Goal: Navigation & Orientation: Find specific page/section

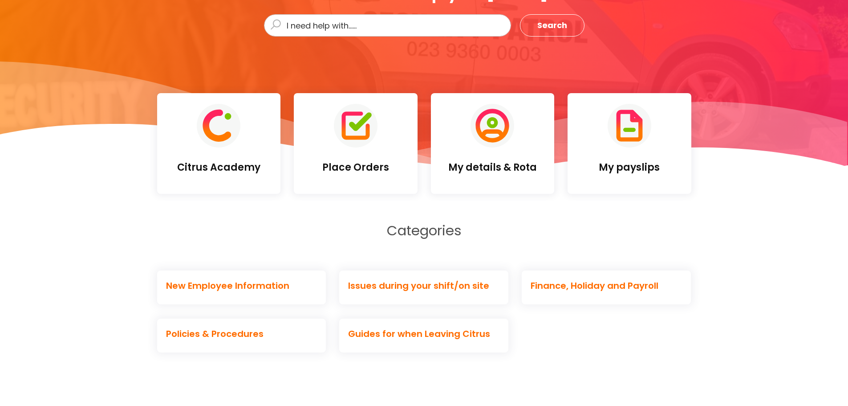
scroll to position [178, 0]
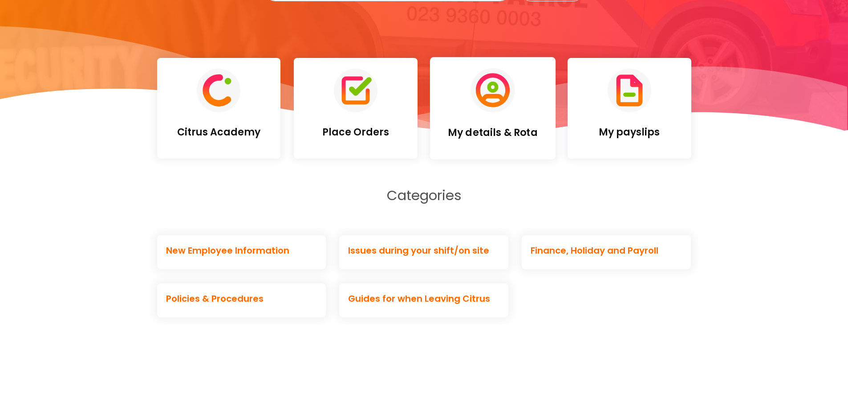
click at [517, 129] on h4 "My details & Rota" at bounding box center [492, 133] width 111 height 12
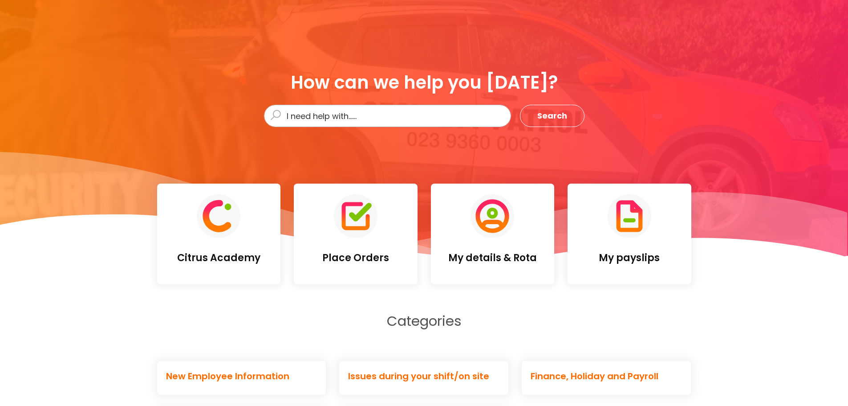
scroll to position [0, 0]
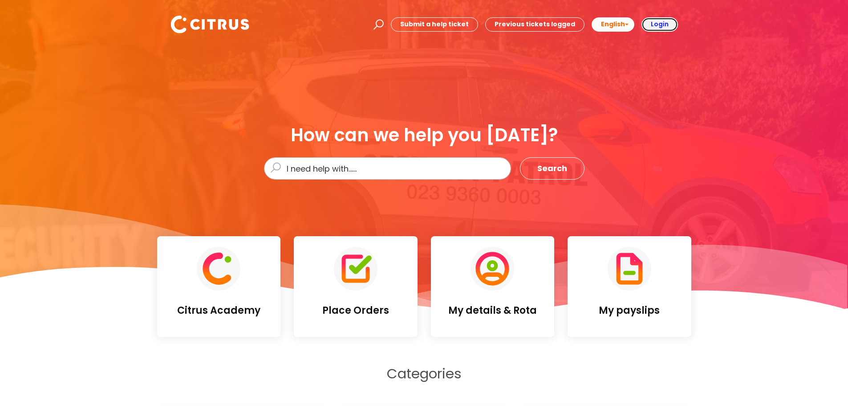
click at [662, 23] on b "Login" at bounding box center [660, 24] width 18 height 9
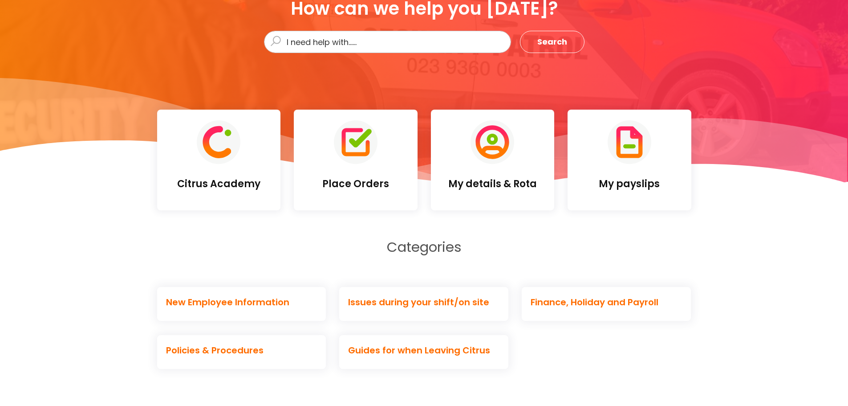
scroll to position [134, 0]
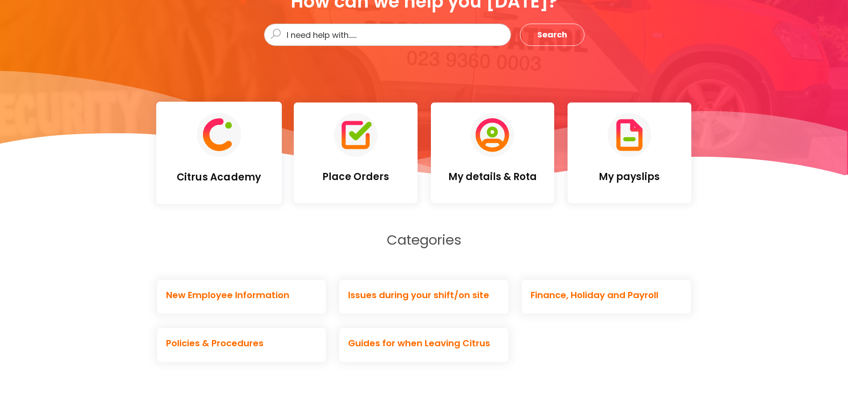
click at [205, 158] on link "Citrus Academy" at bounding box center [219, 153] width 126 height 102
click at [374, 171] on h4 "Place Orders" at bounding box center [355, 177] width 111 height 12
click at [470, 142] on link "My details & Rota" at bounding box center [493, 153] width 126 height 102
click at [620, 141] on icon at bounding box center [629, 134] width 27 height 32
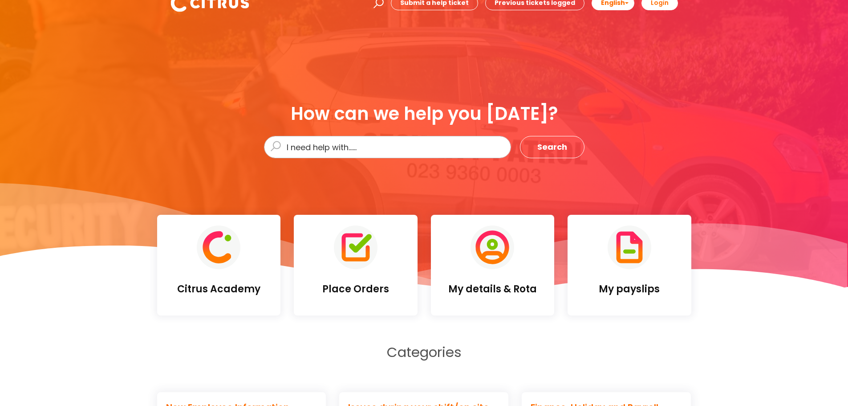
scroll to position [0, 0]
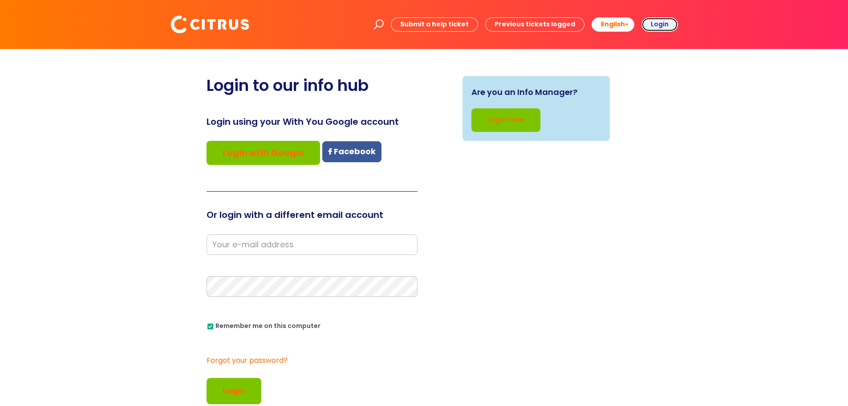
click at [656, 26] on b "Login" at bounding box center [660, 24] width 18 height 9
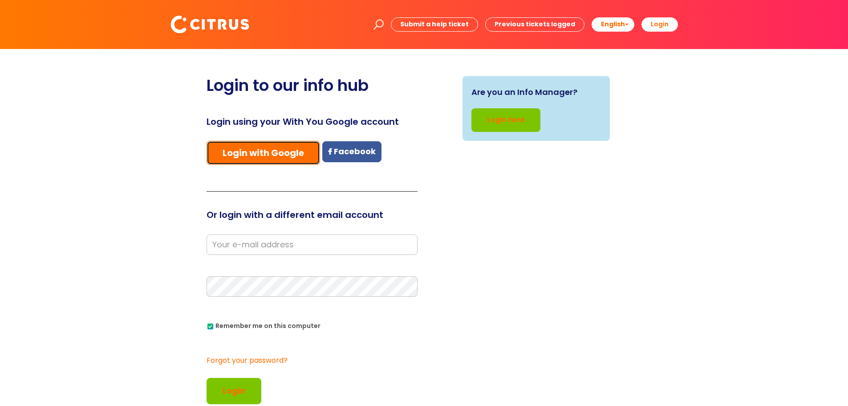
click at [265, 155] on link "Login with Google" at bounding box center [264, 153] width 114 height 24
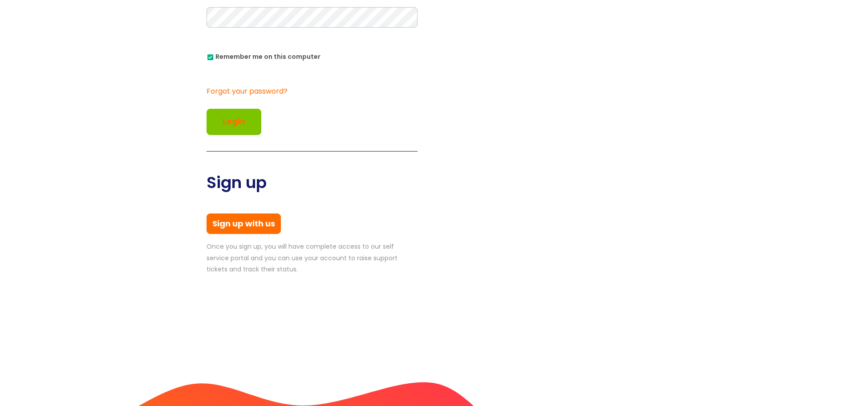
scroll to position [45, 0]
